Goal: Task Accomplishment & Management: Manage account settings

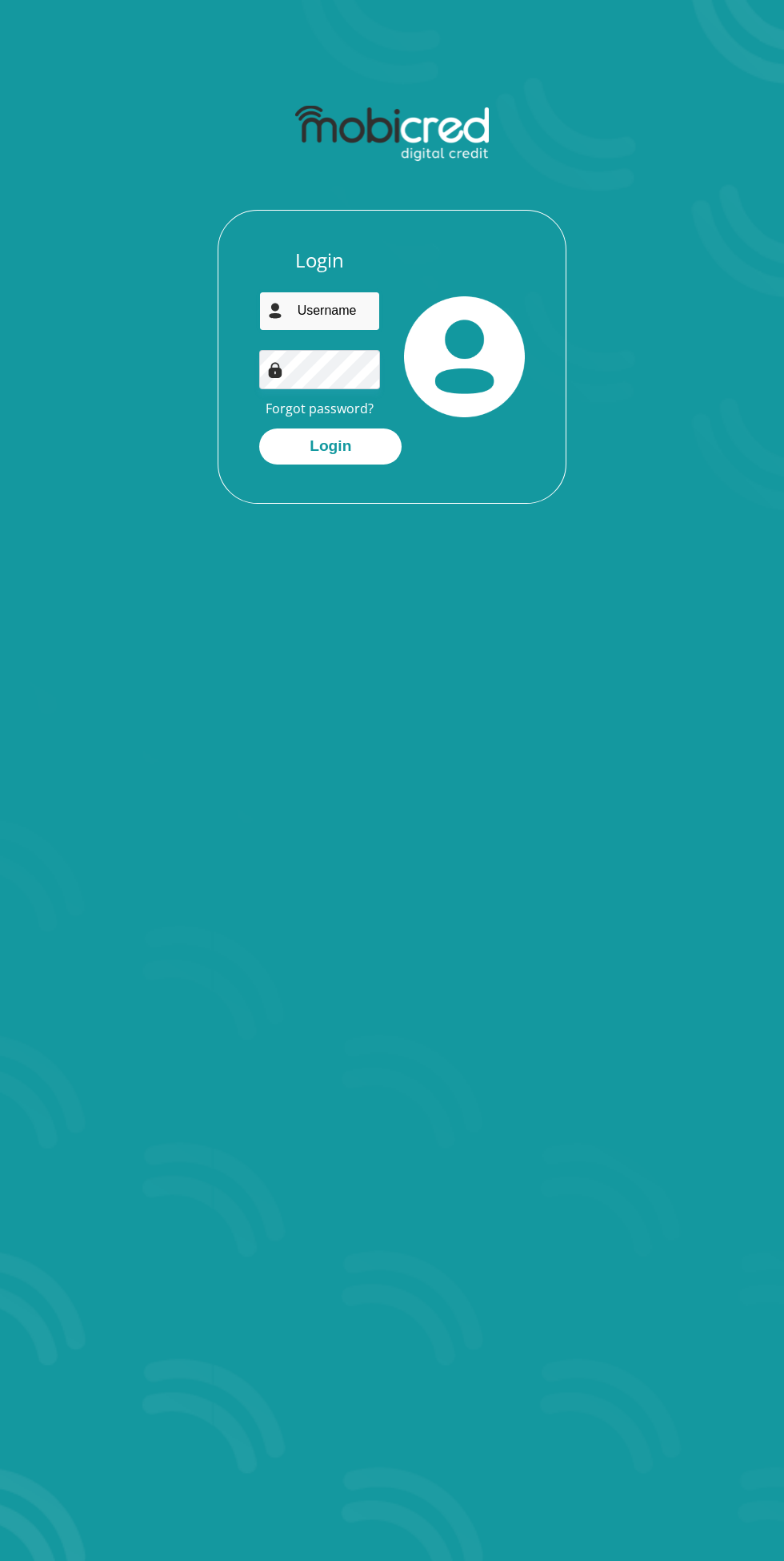
click at [329, 305] on input "email" at bounding box center [319, 311] width 121 height 39
type input "[EMAIL_ADDRESS][DOMAIN_NAME]"
click at [259, 429] on button "Login" at bounding box center [330, 446] width 143 height 36
